Goal: Navigation & Orientation: Go to known website

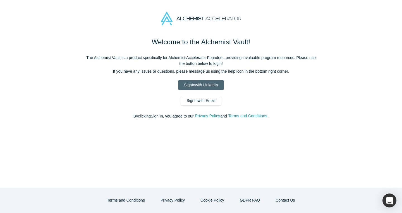
click at [203, 87] on link "Sign In with LinkedIn" at bounding box center [200, 85] width 45 height 10
